Goal: Task Accomplishment & Management: Complete application form

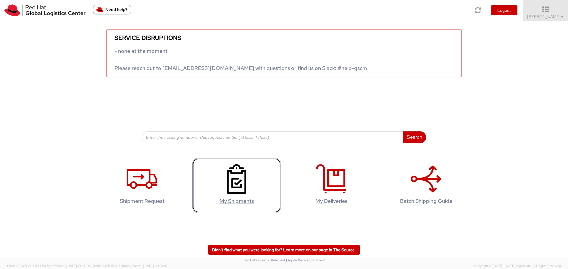
click at [233, 180] on icon at bounding box center [236, 179] width 30 height 30
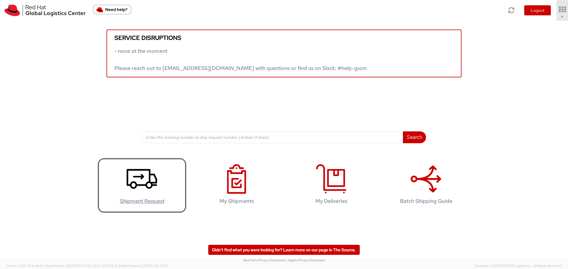
click at [145, 186] on use at bounding box center [142, 179] width 30 height 20
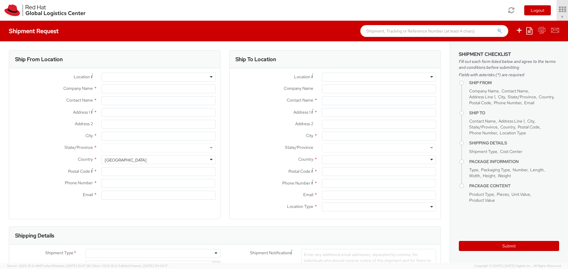
select select "756"
select select
type input "Red Hat Limited"
type input "Eolan O Leary"
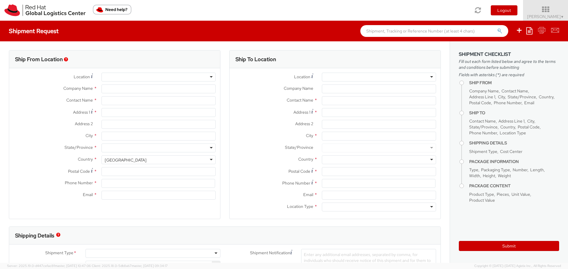
type input "6700 Cork Airport Business Park"
type input "Kinsale Rd"
type input "CORK"
type input "T12 XR60"
type input "353 21 2303400"
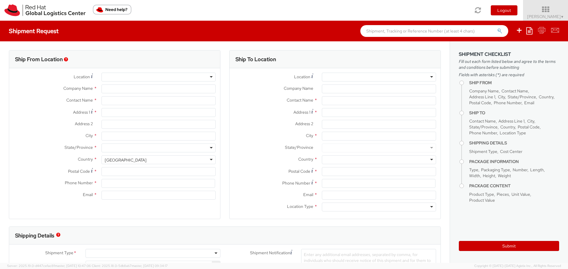
type input "eoleary@redhat.com"
select select "CM"
select select "KGS"
click at [333, 73] on div at bounding box center [379, 77] width 114 height 9
click at [300, 91] on span "Company Name" at bounding box center [299, 88] width 30 height 5
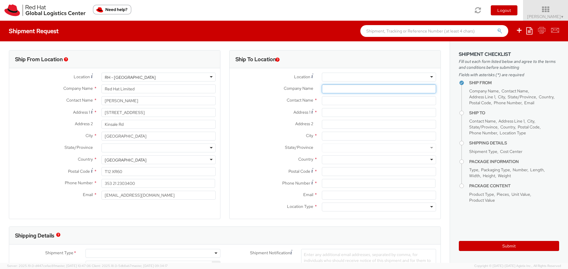
click at [322, 91] on input "Company Name *" at bounding box center [379, 89] width 114 height 9
click at [353, 88] on input "Company Name *" at bounding box center [379, 89] width 114 height 9
paste input "Matheson LLP"
type input "Matheson LLP"
click at [324, 98] on input "text" at bounding box center [379, 100] width 114 height 9
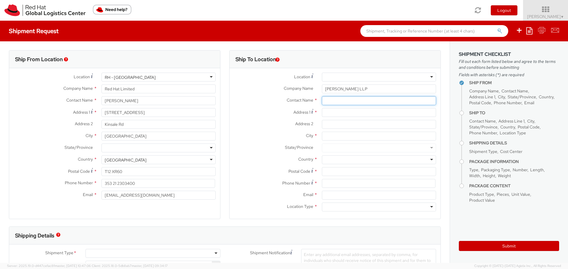
paste input "Eleanor Cairnduff"
type input "Eleanor Cairnduff"
drag, startPoint x: 353, startPoint y: 89, endPoint x: 312, endPoint y: 87, distance: 41.2
click at [312, 87] on div "Company Name * Matheson LLP" at bounding box center [334, 89] width 211 height 9
click at [335, 117] on div "Address 1 *" at bounding box center [334, 114] width 211 height 12
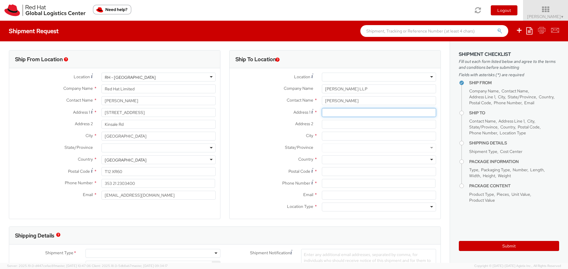
click at [337, 112] on input "Address 1 *" at bounding box center [379, 112] width 114 height 9
paste input "Matheson LLP"
type input "Matheson LLP"
click at [342, 124] on input "Address 2 *" at bounding box center [379, 124] width 114 height 9
paste input "70 Sir John Rogerson's Quay"
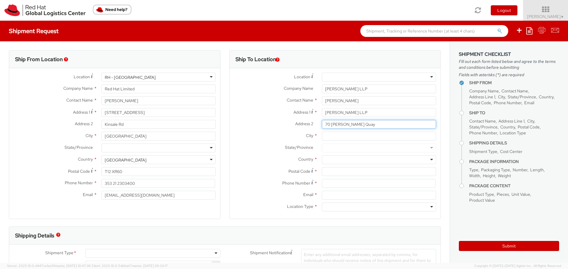
click at [382, 125] on input "70 Sir John Rogerson's Quay" at bounding box center [379, 124] width 114 height 9
paste input "Dublin 2, Ireland D02 R296"
type input "70 Sir John Rogerson's Quay Dublin 2, Ireland D02 R296"
click at [328, 196] on input "Email *" at bounding box center [379, 195] width 114 height 9
click at [328, 182] on input at bounding box center [379, 183] width 114 height 9
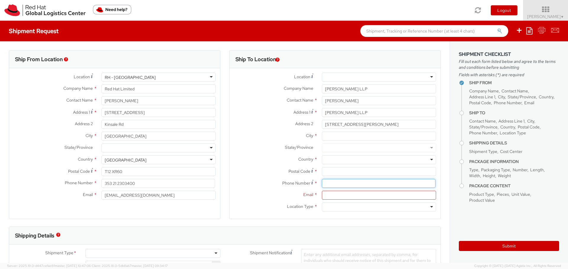
paste input "+353 1 232 2000"
type input "+353 1 232 2000"
click at [332, 173] on input "Postal Code *" at bounding box center [379, 171] width 114 height 9
paste input "D02 R296"
type input "D02 R296"
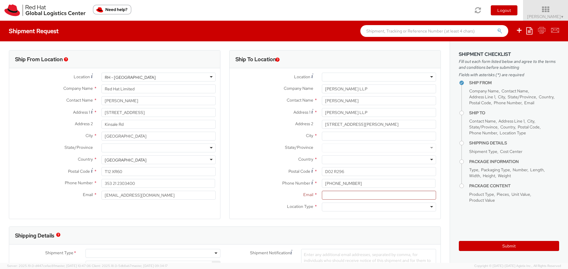
click at [332, 161] on div at bounding box center [379, 160] width 114 height 9
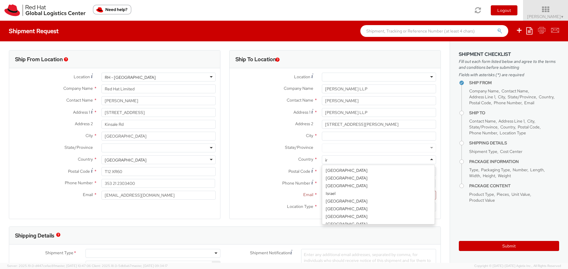
scroll to position [668, 0]
type input "irel"
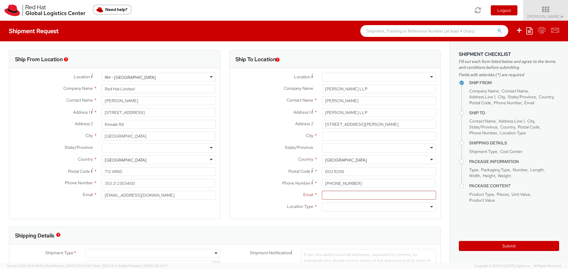
scroll to position [0, 0]
click at [341, 132] on input "City *" at bounding box center [379, 136] width 114 height 9
type input "Dublin"
click at [273, 149] on label "State/Province *" at bounding box center [273, 148] width 88 height 8
click at [339, 194] on input "Email *" at bounding box center [379, 195] width 114 height 9
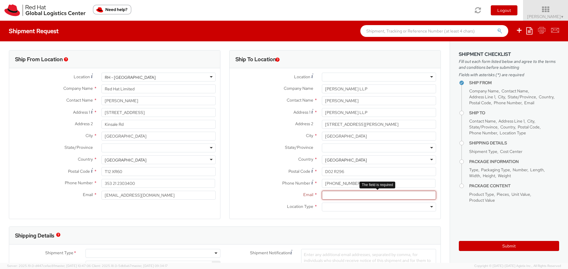
paste input "eleanor.cairnduff@matheson.com"
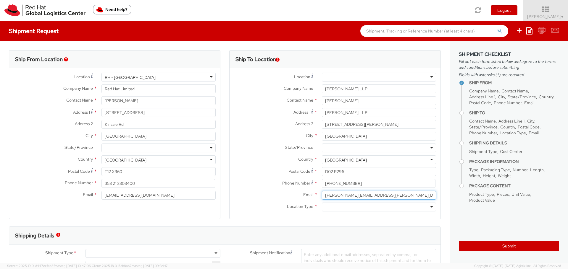
type input "eleanor.cairnduff@matheson.com"
click at [328, 209] on div at bounding box center [379, 207] width 114 height 9
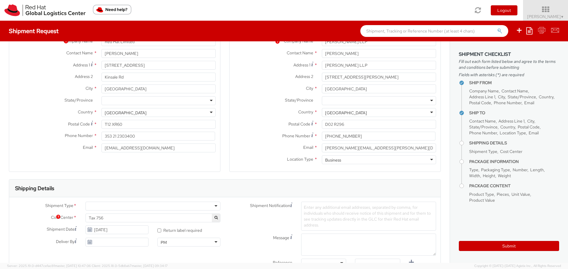
scroll to position [148, 0]
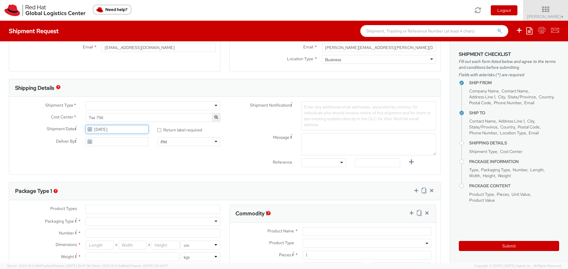
click at [92, 131] on input "09/18/2025" at bounding box center [116, 129] width 63 height 9
click at [113, 184] on td "23" at bounding box center [114, 184] width 11 height 9
type input "09/23/2025"
click at [151, 106] on div at bounding box center [152, 105] width 135 height 9
click at [305, 227] on div "Product Name * Product Type * Documents Docking Station Laptop Monitor Other Ha…" at bounding box center [332, 257] width 206 height 68
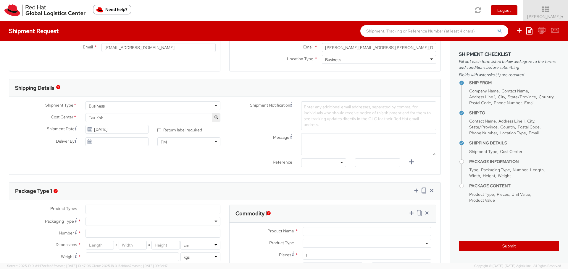
click at [146, 203] on div "Product Types * Documents Docking Station Laptop Monitor Other Hardware Server …" at bounding box center [224, 248] width 431 height 97
click at [136, 213] on ul at bounding box center [153, 209] width 134 height 9
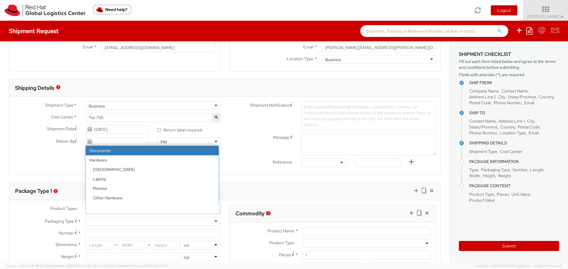
select select "DOCUMENT"
type input "Documents"
select select "DOCUMENT"
type input "1.00"
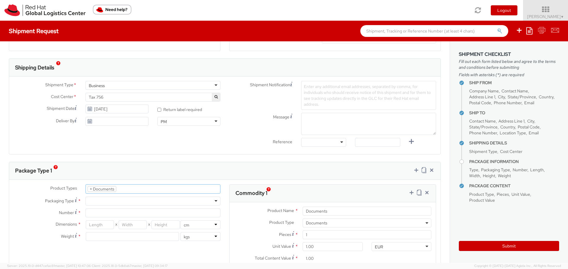
scroll to position [177, 0]
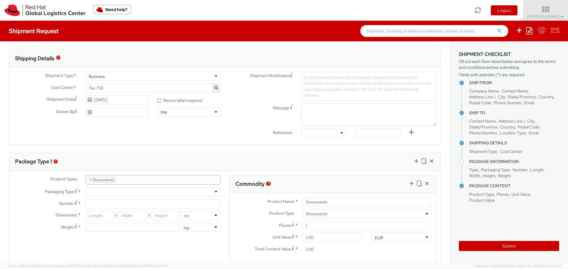
click at [96, 190] on div at bounding box center [152, 192] width 135 height 9
type input "1"
type input "24.13"
type input "31.75"
type input "0.64"
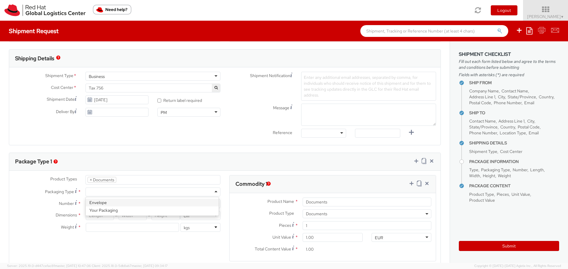
type input "0.5"
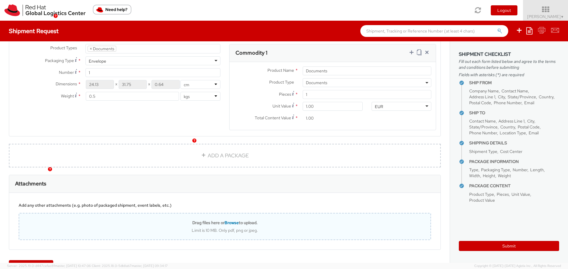
scroll to position [327, 0]
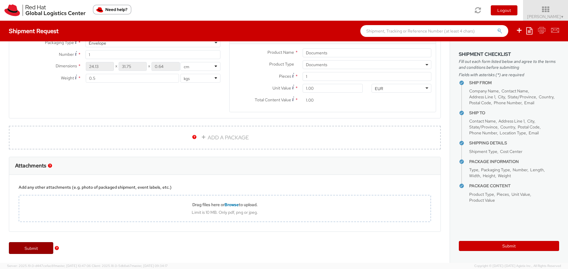
click at [26, 248] on link "Submit" at bounding box center [31, 248] width 44 height 12
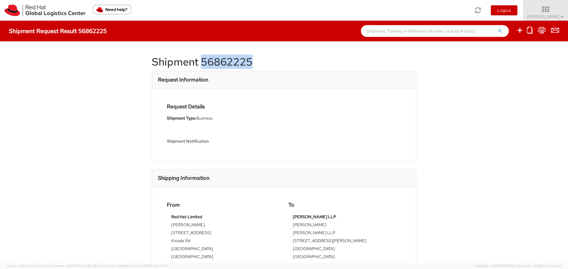
drag, startPoint x: 260, startPoint y: 59, endPoint x: 200, endPoint y: 61, distance: 59.8
click at [200, 61] on h1 "Shipment 56862225" at bounding box center [284, 62] width 264 height 12
copy h1 "56862225"
drag, startPoint x: 163, startPoint y: 63, endPoint x: 266, endPoint y: 59, distance: 103.6
click at [266, 59] on div "Shipment 56862225 Request Information Request Details Shipment Type: Business S…" at bounding box center [284, 152] width 568 height 222
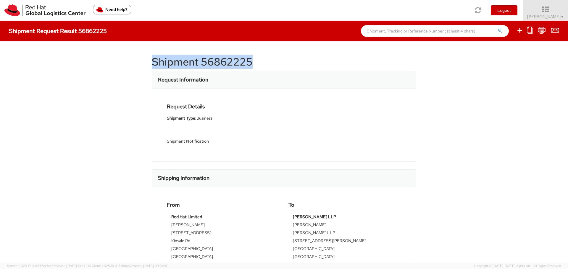
copy h1 "Shipment 56862225"
click at [225, 126] on div "Request Details Shipment Type: Business Shipment Notification" at bounding box center [223, 125] width 122 height 43
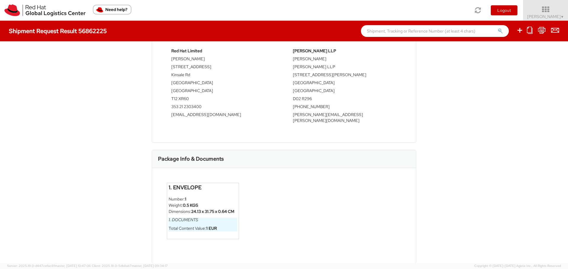
scroll to position [166, 0]
drag, startPoint x: 219, startPoint y: 230, endPoint x: 174, endPoint y: 202, distance: 52.6
click at [174, 202] on ul "Number: 1 Weight: 0.5 KGS Dimensions: 24.13 x 31.75 x 0.64 CM 1. Documents Tota…" at bounding box center [203, 213] width 69 height 35
click at [282, 160] on div "Package Info & Documents" at bounding box center [284, 159] width 264 height 18
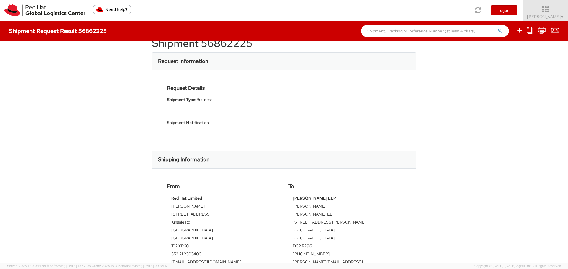
scroll to position [0, 0]
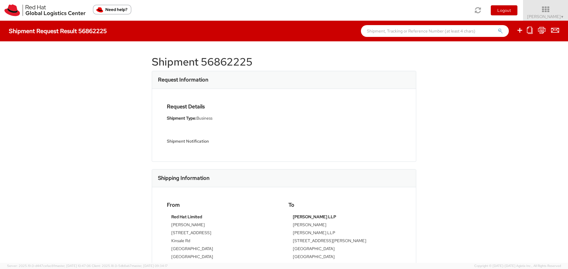
click at [376, 151] on div "Request Details Shipment Type: Business Shipment Notification" at bounding box center [284, 125] width 264 height 73
drag, startPoint x: 218, startPoint y: 140, endPoint x: 150, endPoint y: 79, distance: 90.7
click at [152, 79] on div "Request Information Request Details Shipment Type: Business Shipment Notificati…" at bounding box center [284, 116] width 264 height 91
click at [344, 150] on div "Request Details Shipment Type: Business Shipment Notification" at bounding box center [284, 125] width 264 height 73
